Goal: Task Accomplishment & Management: Use online tool/utility

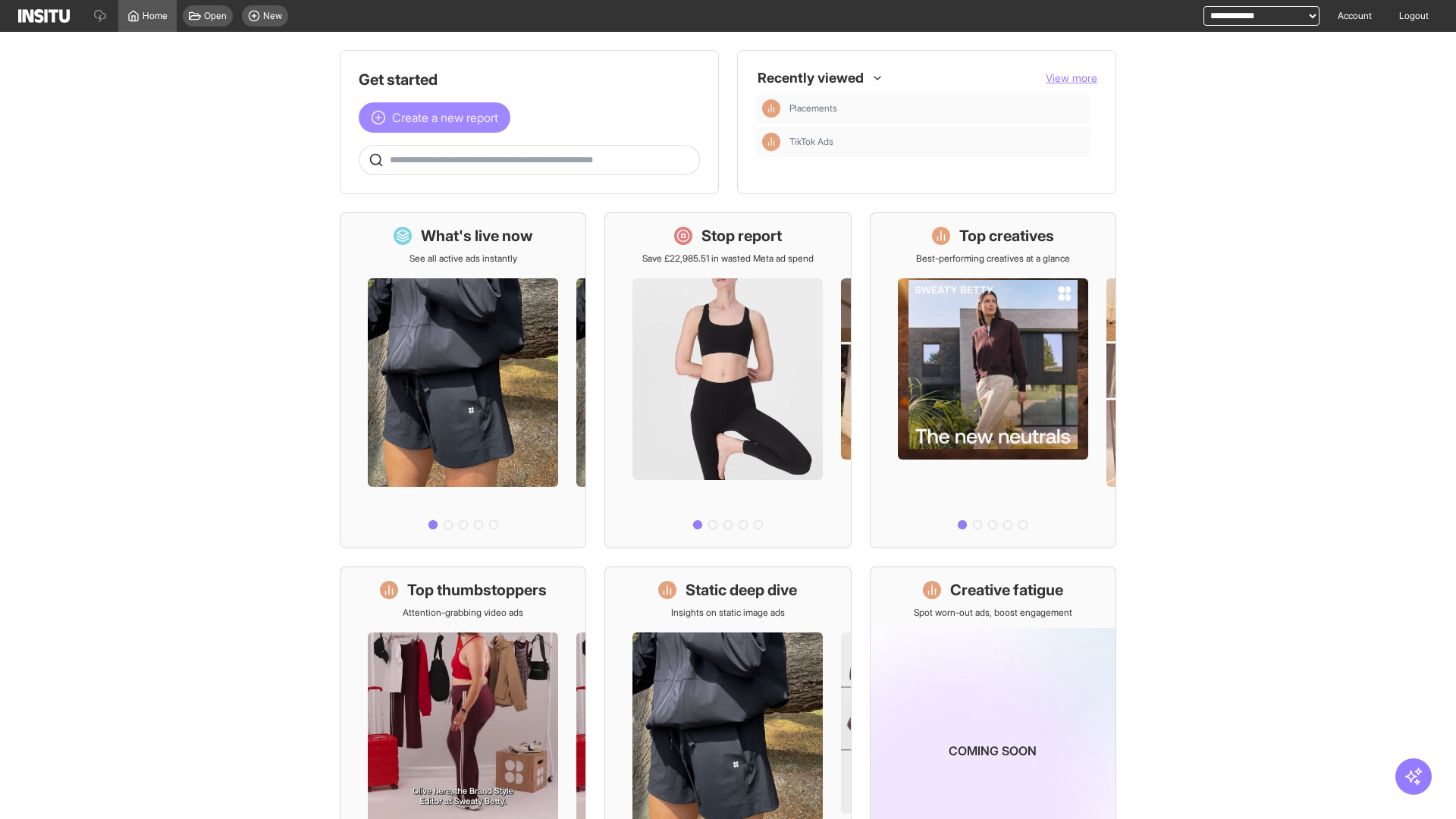
click at [439, 117] on span "Create a new report" at bounding box center [445, 117] width 106 height 18
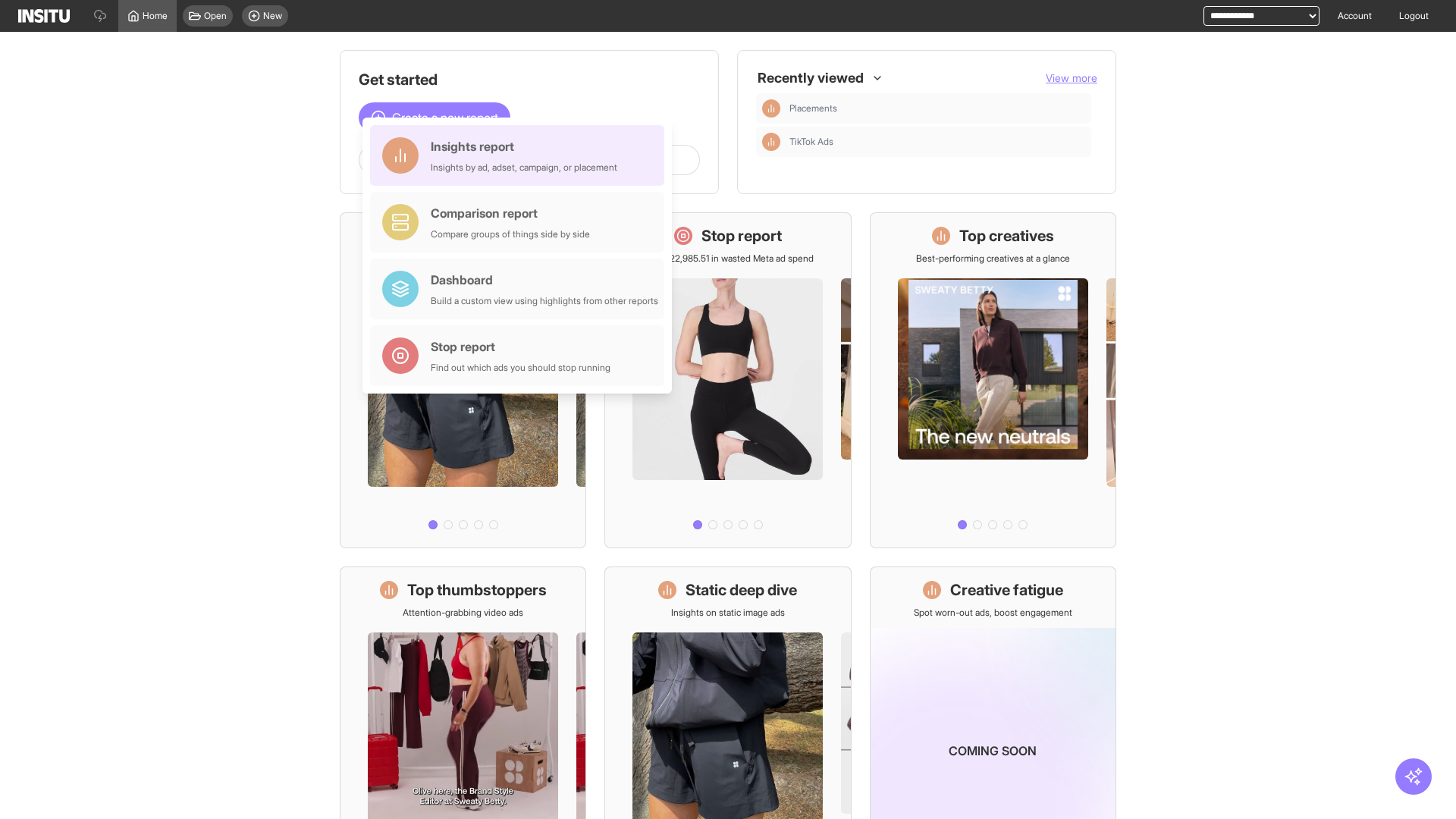
click at [521, 156] on div "Insights report Insights by ad, adset, campaign, or placement" at bounding box center [524, 156] width 187 height 36
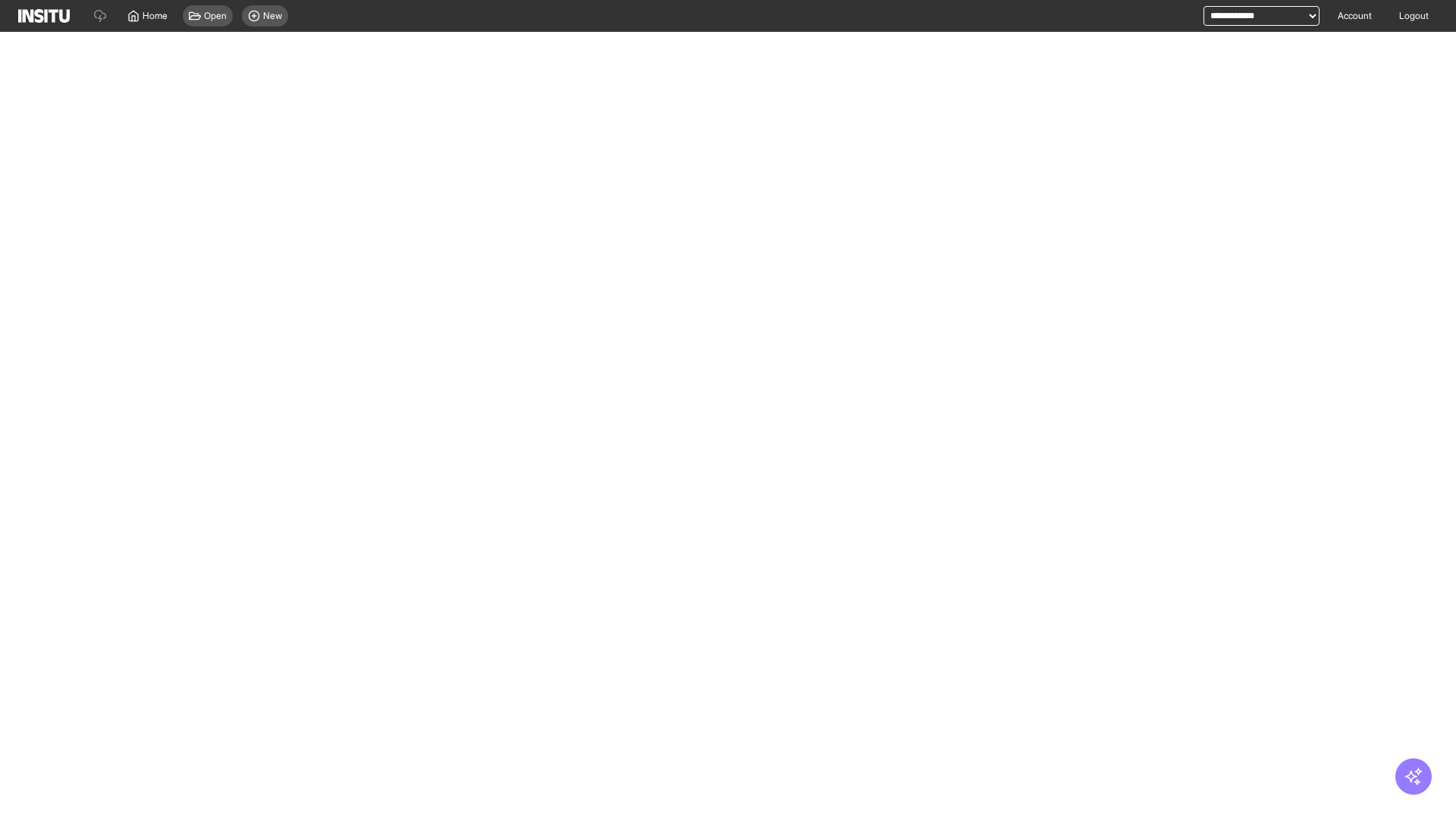
select select "**"
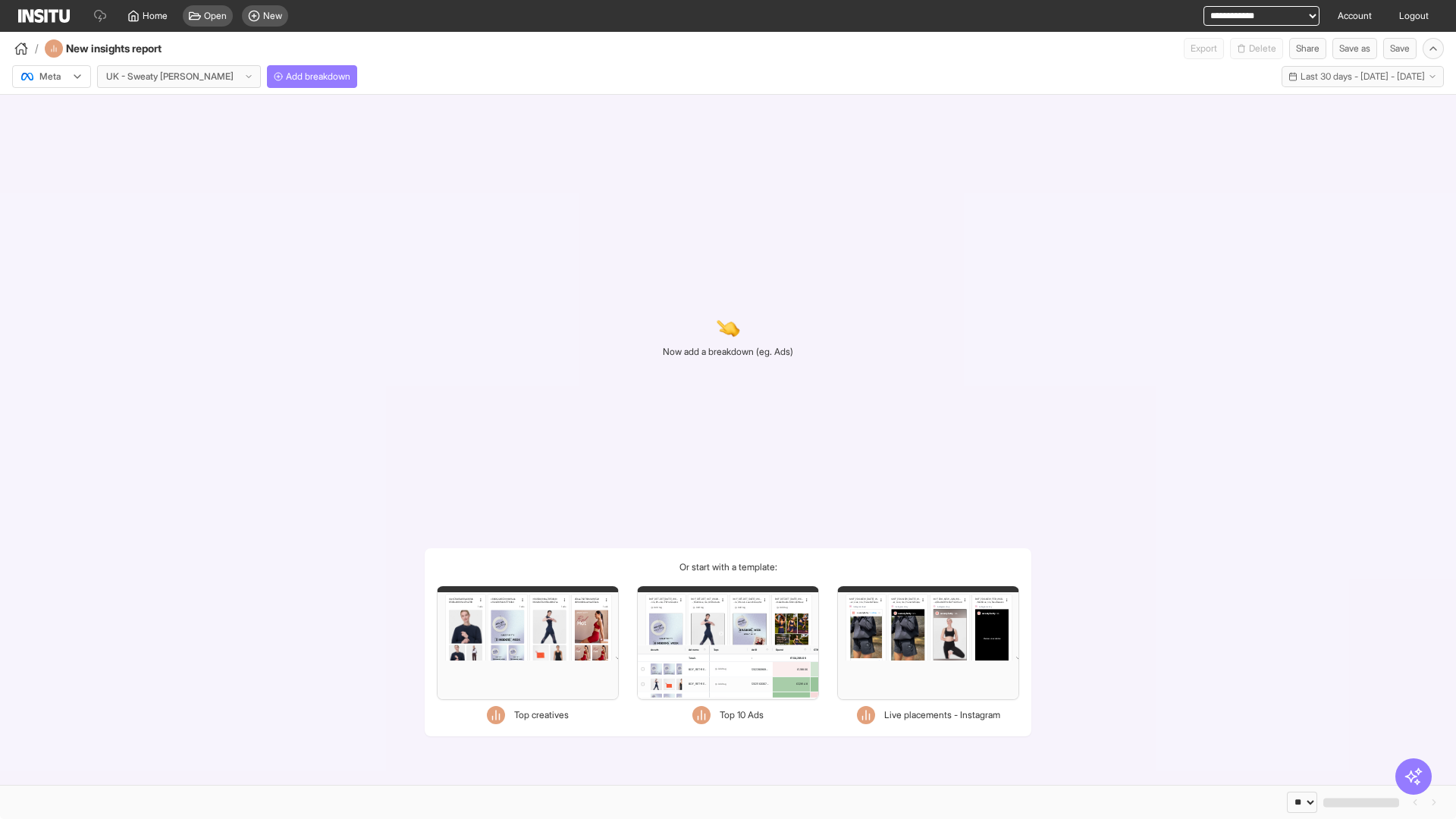
click at [52, 77] on div at bounding box center [41, 77] width 42 height 16
click at [51, 109] on span "Meta" at bounding box center [51, 110] width 21 height 14
click at [286, 77] on span "Add breakdown" at bounding box center [318, 77] width 65 height 12
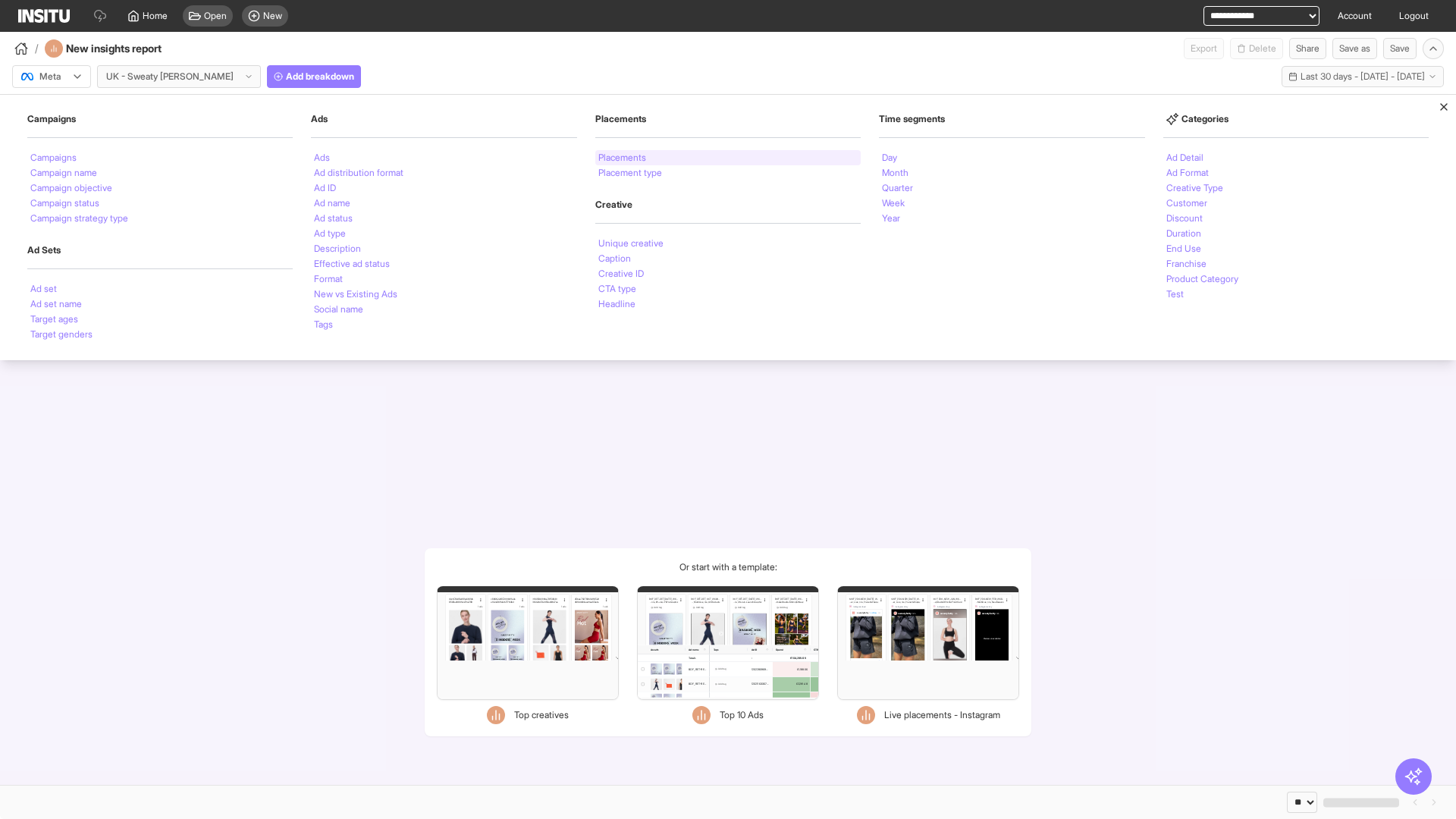
click at [624, 158] on li "Placements" at bounding box center [622, 157] width 47 height 10
